Goal: Transaction & Acquisition: Book appointment/travel/reservation

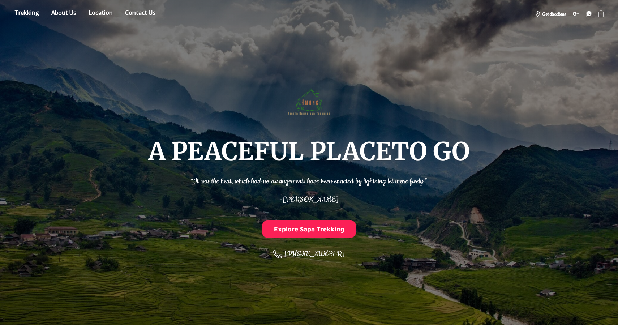
scroll to position [325, 0]
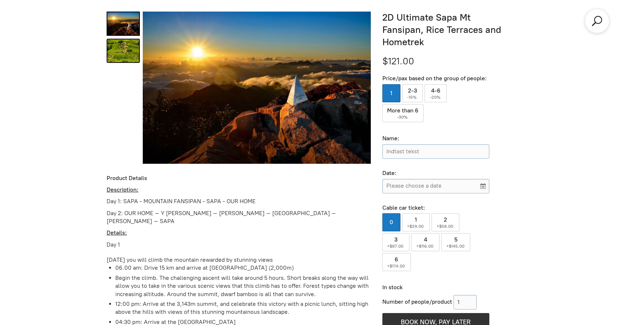
click at [124, 48] on link "2D Ultimate Sapa Mt Fansipan, Rice Terraces and Hometrek 1" at bounding box center [123, 51] width 33 height 24
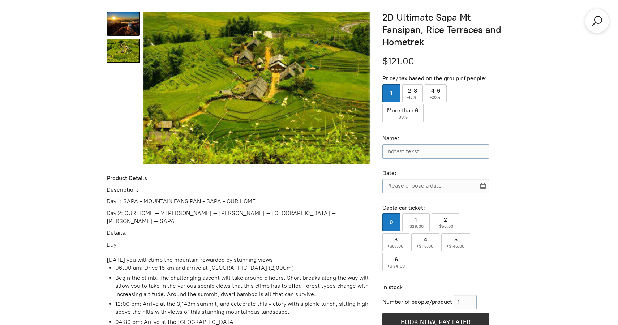
click at [127, 31] on link "2D Ultimate Sapa Mt Fansipan, Rice Terraces and Hometrek 0" at bounding box center [123, 24] width 33 height 24
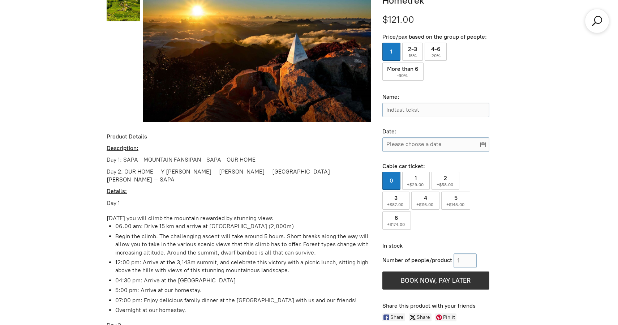
scroll to position [423, 0]
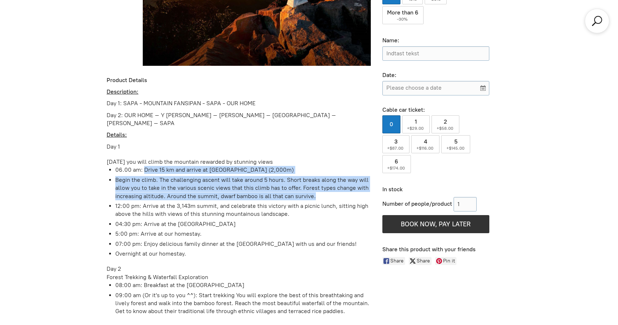
drag, startPoint x: 145, startPoint y: 159, endPoint x: 214, endPoint y: 191, distance: 76.5
click at [214, 191] on ul "06.00 am: Drive 15 km and arrive at Fansipan Park Ranger’s Station (2,000m) Beg…" at bounding box center [239, 212] width 264 height 92
click at [214, 191] on li "Begin the climb. The challenging ascent will take around 5 hours. Short breaks …" at bounding box center [243, 188] width 256 height 24
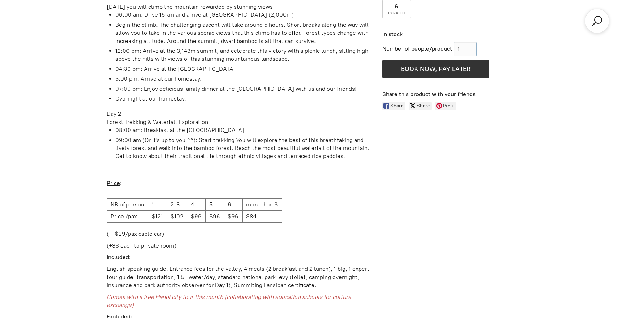
scroll to position [578, 0]
drag, startPoint x: 111, startPoint y: 194, endPoint x: 145, endPoint y: 193, distance: 34.3
click at [146, 198] on td "NB of person" at bounding box center [127, 204] width 41 height 12
click at [145, 198] on td "NB of person" at bounding box center [127, 204] width 41 height 12
drag, startPoint x: 170, startPoint y: 192, endPoint x: 184, endPoint y: 193, distance: 13.4
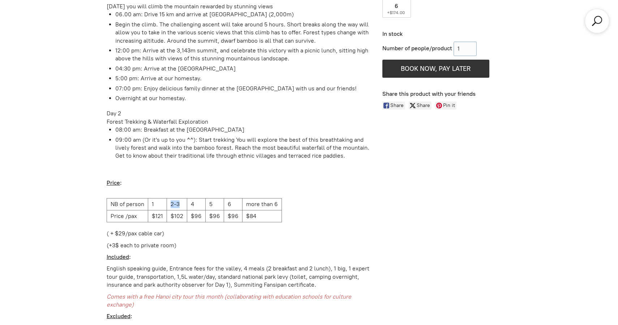
click at [184, 198] on td "2-3" at bounding box center [177, 204] width 20 height 12
drag, startPoint x: 110, startPoint y: 223, endPoint x: 125, endPoint y: 222, distance: 15.2
click at [125, 230] on p "( + $29/pax cable car)" at bounding box center [239, 234] width 264 height 8
click at [225, 230] on p "( + $29/pax cable car)" at bounding box center [239, 234] width 264 height 8
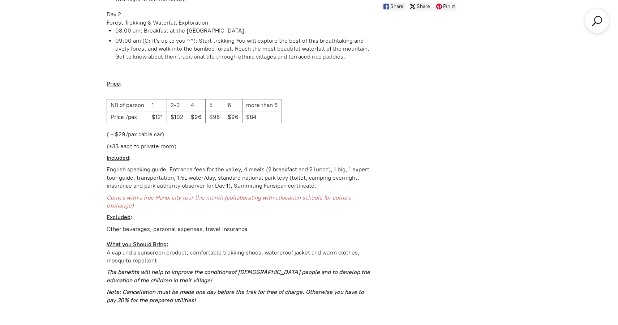
scroll to position [678, 0]
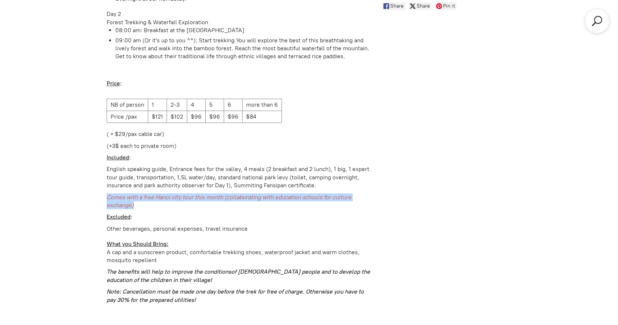
drag, startPoint x: 106, startPoint y: 186, endPoint x: 154, endPoint y: 190, distance: 48.2
click at [154, 190] on div "+2 2D Ultimate Sapa Mt Fansipan, Rice Terraces and Hometrek $121.00 Price/pax b…" at bounding box center [309, 29] width 417 height 765
click at [154, 193] on p "Comes with a free Hanoi city tour this month (collaborating with education scho…" at bounding box center [239, 201] width 264 height 16
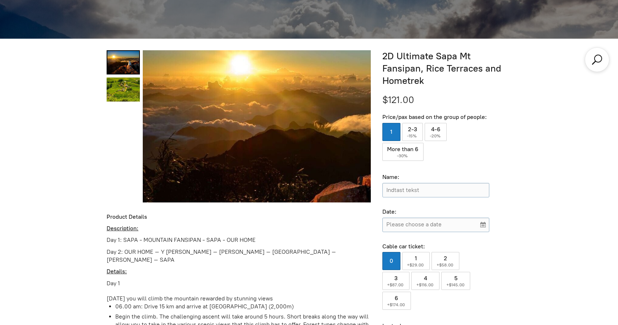
scroll to position [359, 0]
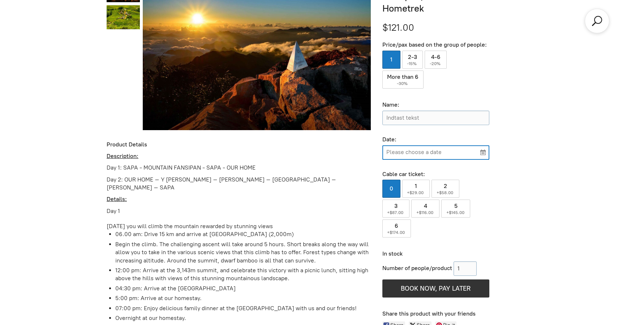
click at [486, 150] on input "Please choose a date" at bounding box center [436, 152] width 107 height 14
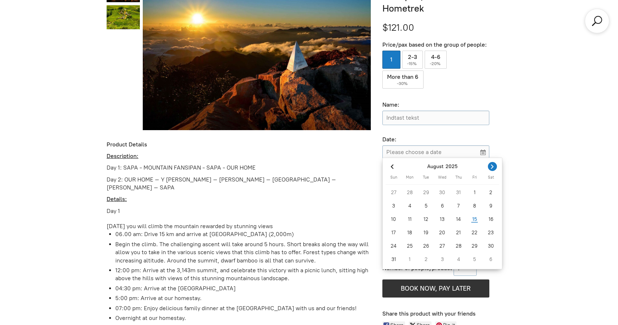
click at [493, 167] on icon "Next month" at bounding box center [492, 167] width 3 height 4
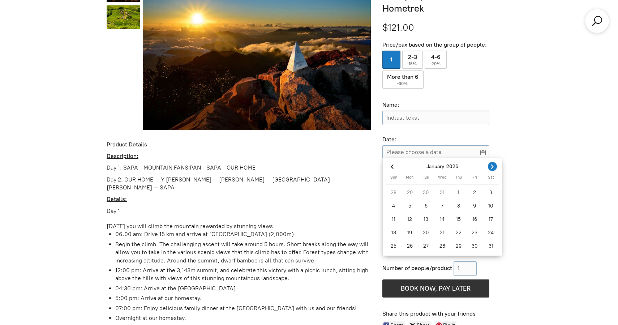
click at [493, 167] on icon "Next month" at bounding box center [492, 167] width 3 height 4
click at [428, 206] on div "10" at bounding box center [426, 206] width 16 height 12
type input "Mar 10, 2026"
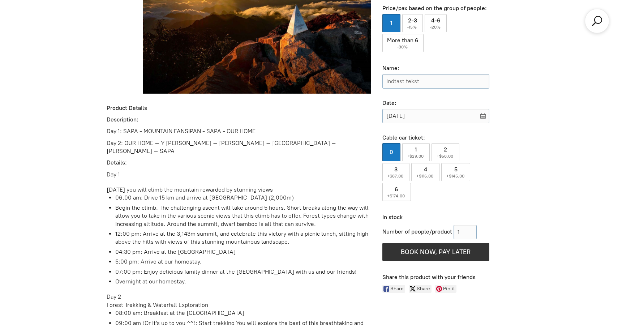
scroll to position [399, 0]
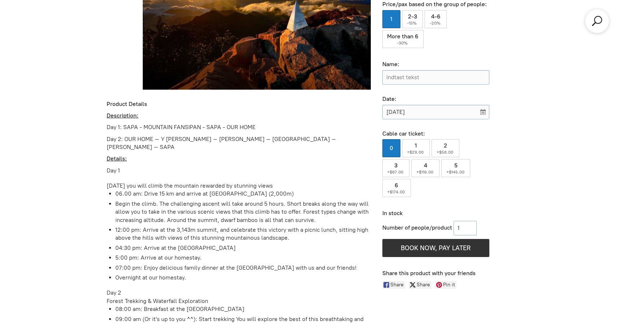
click at [463, 226] on input "Number of people/product" at bounding box center [465, 228] width 23 height 14
type input "2"
click at [504, 191] on div "Price/pax based on the group of people: 1 2-3 ( -15% ) 4-6 ( -20% ) More than 6…" at bounding box center [447, 100] width 129 height 198
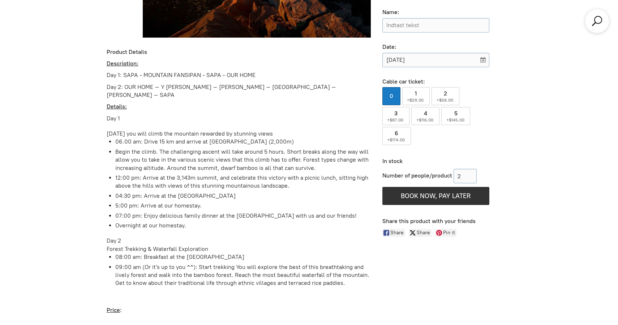
scroll to position [451, 0]
drag, startPoint x: 124, startPoint y: 75, endPoint x: 137, endPoint y: 74, distance: 13.0
click at [137, 74] on p "Day 1: SAPA - MOUNTAIN FANSIPAN - SAPA - OUR HOME" at bounding box center [239, 76] width 264 height 8
click at [149, 69] on div "Description: Day 1: SAPA - MOUNTAIN FANSIPAN - SAPA - OUR HOME Day 2: OUR HOME …" at bounding box center [239, 295] width 264 height 471
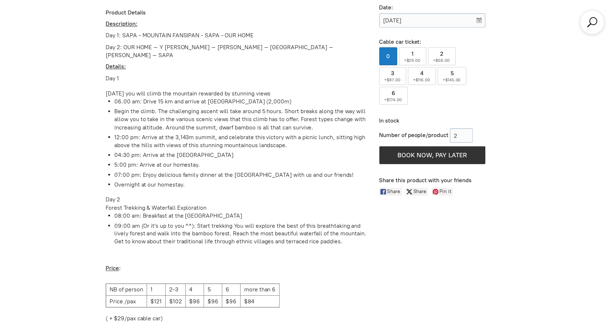
scroll to position [492, 0]
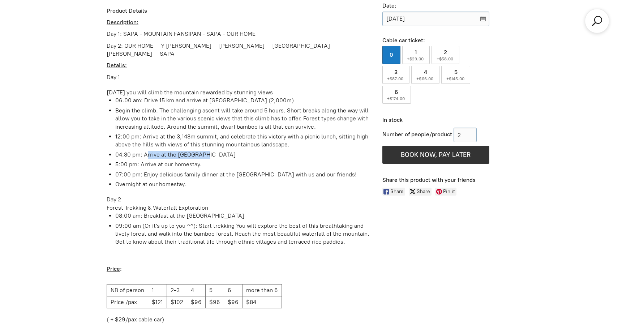
drag, startPoint x: 149, startPoint y: 144, endPoint x: 206, endPoint y: 143, distance: 57.9
click at [206, 151] on li "04:30 pm: Arrive at the Sapa town" at bounding box center [243, 155] width 256 height 8
drag, startPoint x: 142, startPoint y: 154, endPoint x: 198, endPoint y: 155, distance: 56.4
click at [198, 161] on li "5:00 pm: Arrive at our homestay." at bounding box center [243, 165] width 256 height 8
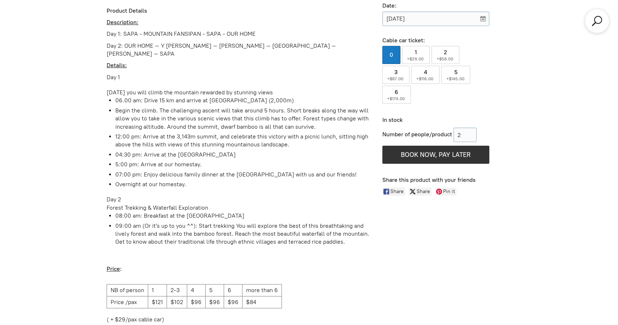
click at [193, 151] on li "04:30 pm: Arrive at the Sapa town" at bounding box center [243, 155] width 256 height 8
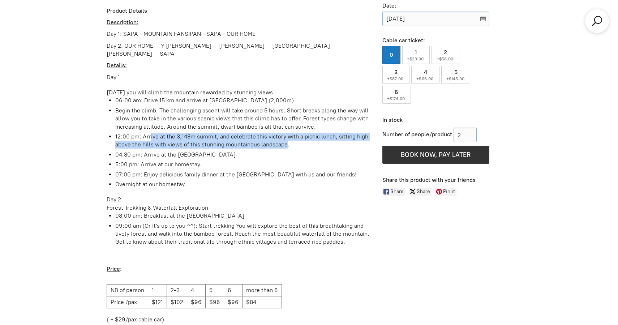
drag, startPoint x: 150, startPoint y: 127, endPoint x: 287, endPoint y: 133, distance: 136.4
click at [287, 133] on li "12:00 pm: Arrive at the 3,143m summit, and celebrate this victory with a picnic…" at bounding box center [243, 141] width 256 height 16
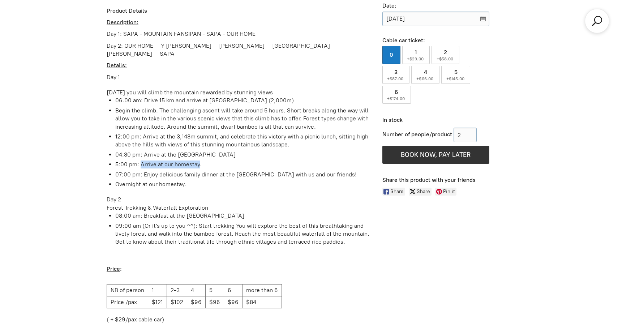
drag, startPoint x: 141, startPoint y: 153, endPoint x: 200, endPoint y: 154, distance: 58.6
click at [200, 161] on li "5:00 pm: Arrive at our homestay." at bounding box center [243, 165] width 256 height 8
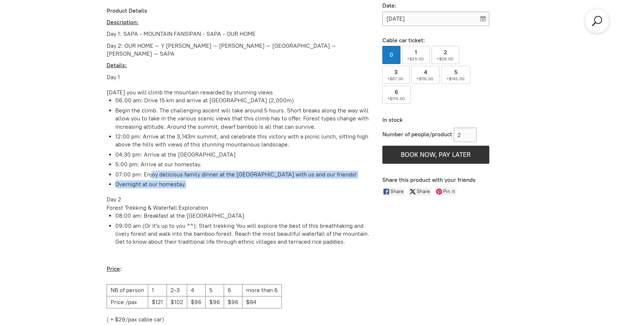
drag, startPoint x: 151, startPoint y: 165, endPoint x: 221, endPoint y: 177, distance: 71.6
click at [221, 177] on ul "06.00 am: Drive 15 km and arrive at Fansipan Park Ranger’s Station (2,000m) Beg…" at bounding box center [239, 143] width 264 height 92
click at [221, 180] on li "Overnight at our homestay." at bounding box center [243, 184] width 256 height 8
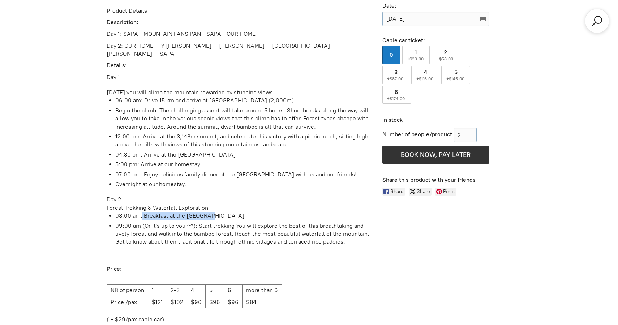
drag, startPoint x: 143, startPoint y: 206, endPoint x: 222, endPoint y: 207, distance: 78.8
click at [222, 212] on li "08:00 am: Breakfast at the Homestay" at bounding box center [243, 216] width 256 height 8
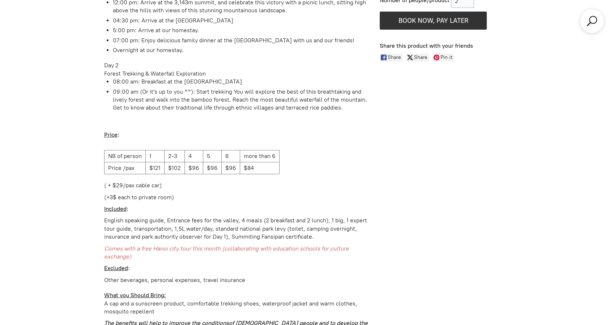
scroll to position [461, 0]
